Goal: Task Accomplishment & Management: Manage account settings

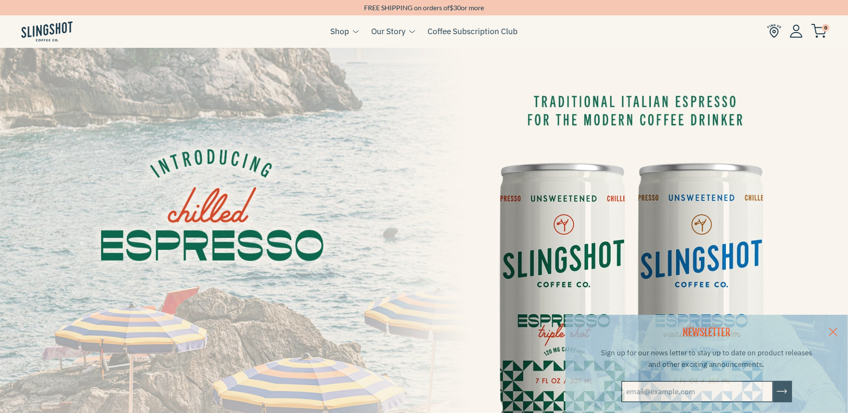
click at [793, 29] on img at bounding box center [796, 30] width 13 height 13
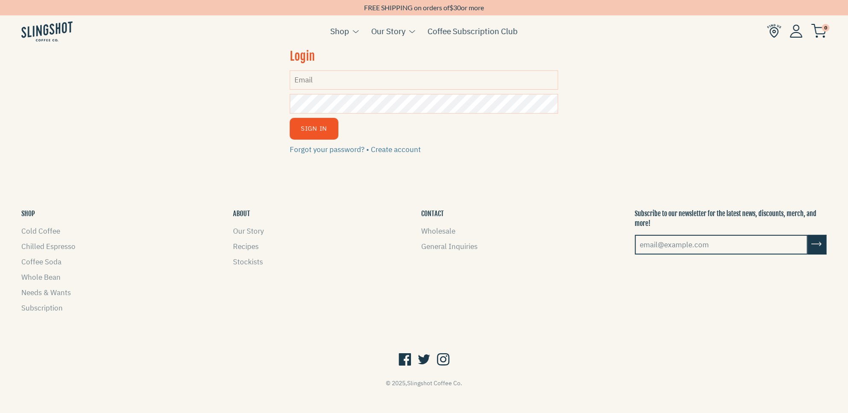
type input "[PERSON_NAME][EMAIL_ADDRESS][PERSON_NAME][DOMAIN_NAME]"
click at [318, 129] on button "Sign In" at bounding box center [314, 129] width 49 height 22
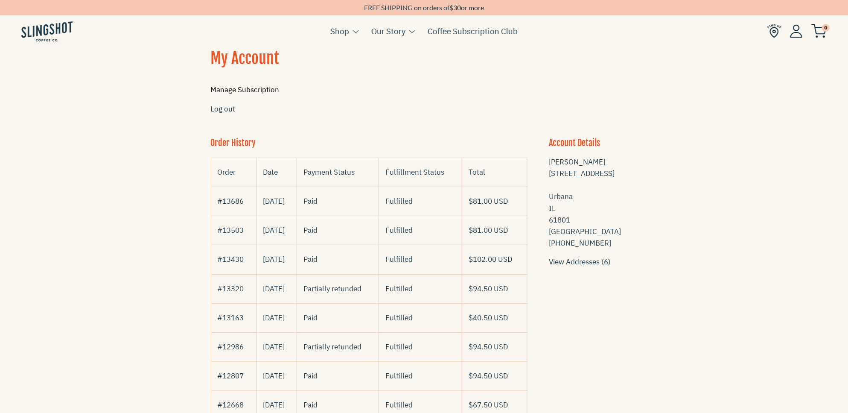
click at [233, 92] on link "Manage Subscription" at bounding box center [245, 89] width 69 height 9
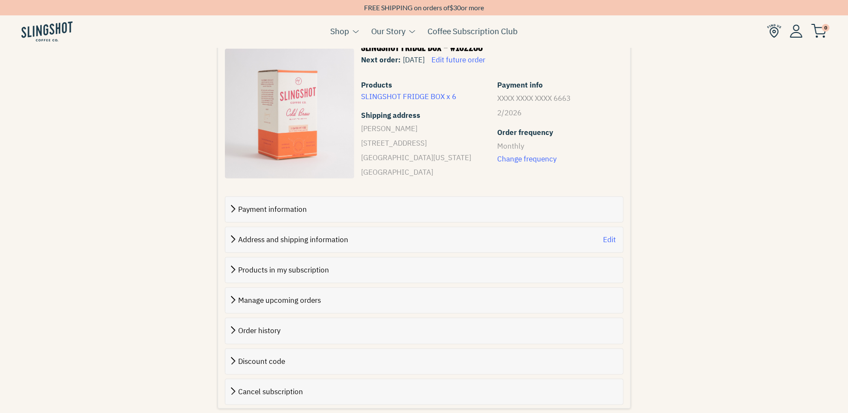
scroll to position [172, 0]
click at [485, 64] on span "Edit future order" at bounding box center [458, 60] width 54 height 9
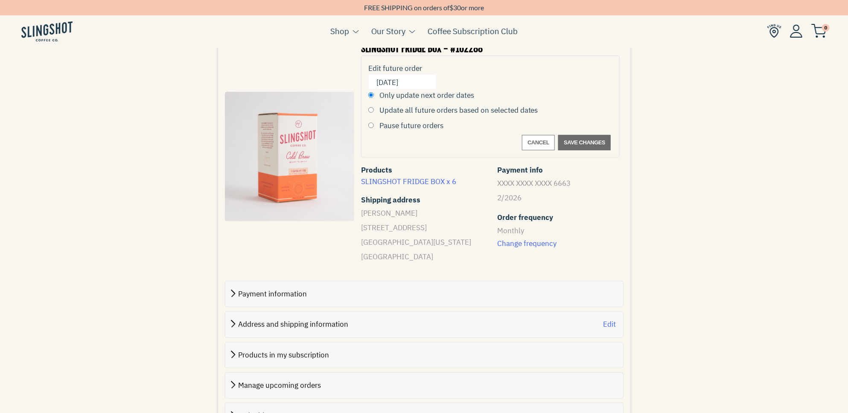
click at [421, 85] on input "September 24, 2025" at bounding box center [402, 82] width 62 height 17
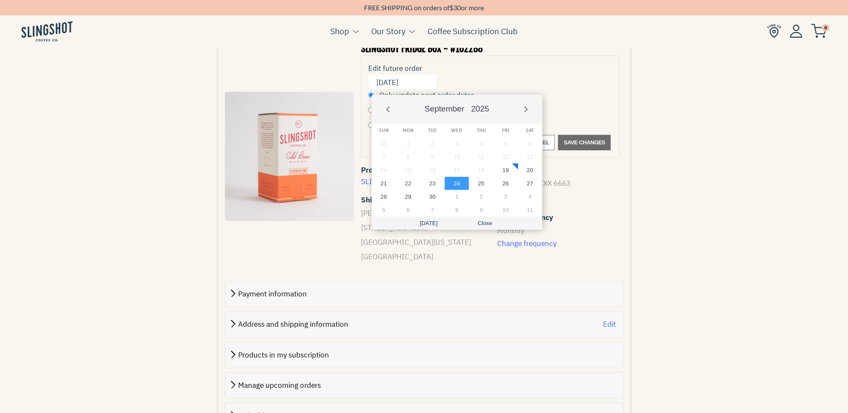
click at [573, 103] on div "Edit future order September 24, 2025 Only update next order dates Update all fu…" at bounding box center [490, 106] width 259 height 102
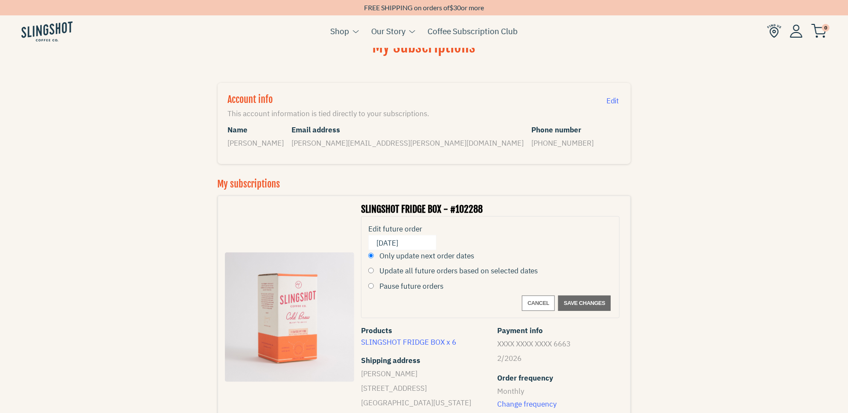
scroll to position [0, 0]
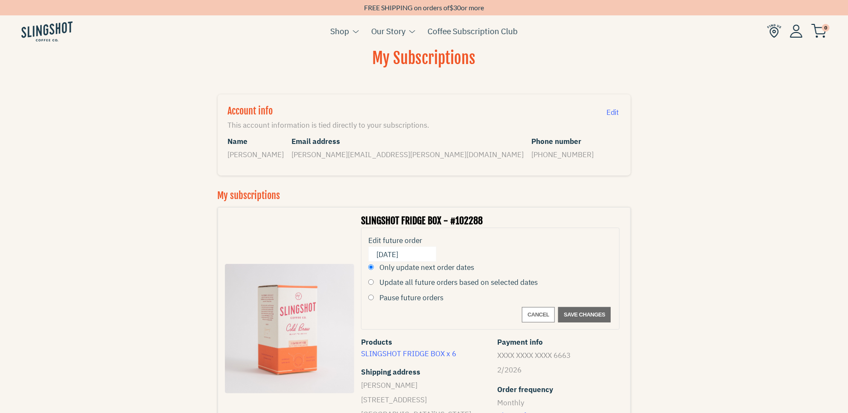
click at [425, 255] on input "September 24, 2025" at bounding box center [402, 254] width 62 height 17
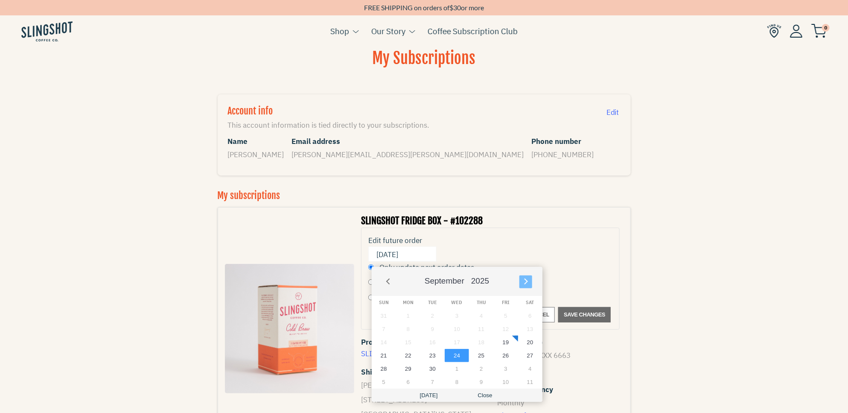
click at [525, 285] on button "Next" at bounding box center [525, 281] width 13 height 13
click at [456, 329] on button "8" at bounding box center [457, 328] width 24 height 13
type input "October 8, 2025"
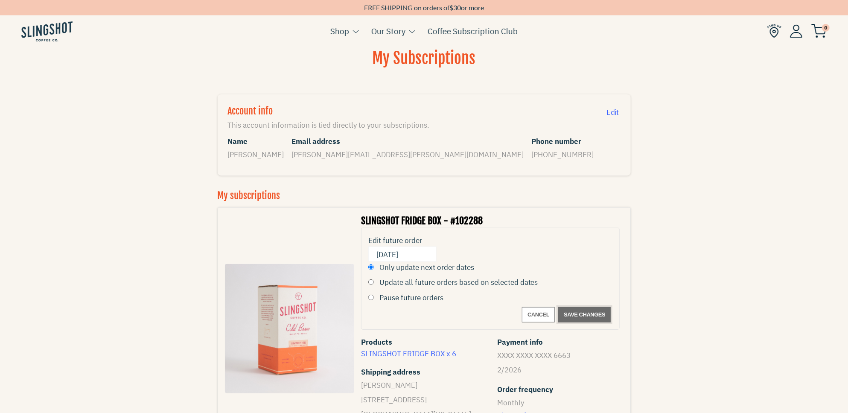
click at [580, 319] on span "Save changes" at bounding box center [584, 314] width 41 height 10
